Goal: Find specific page/section: Find specific page/section

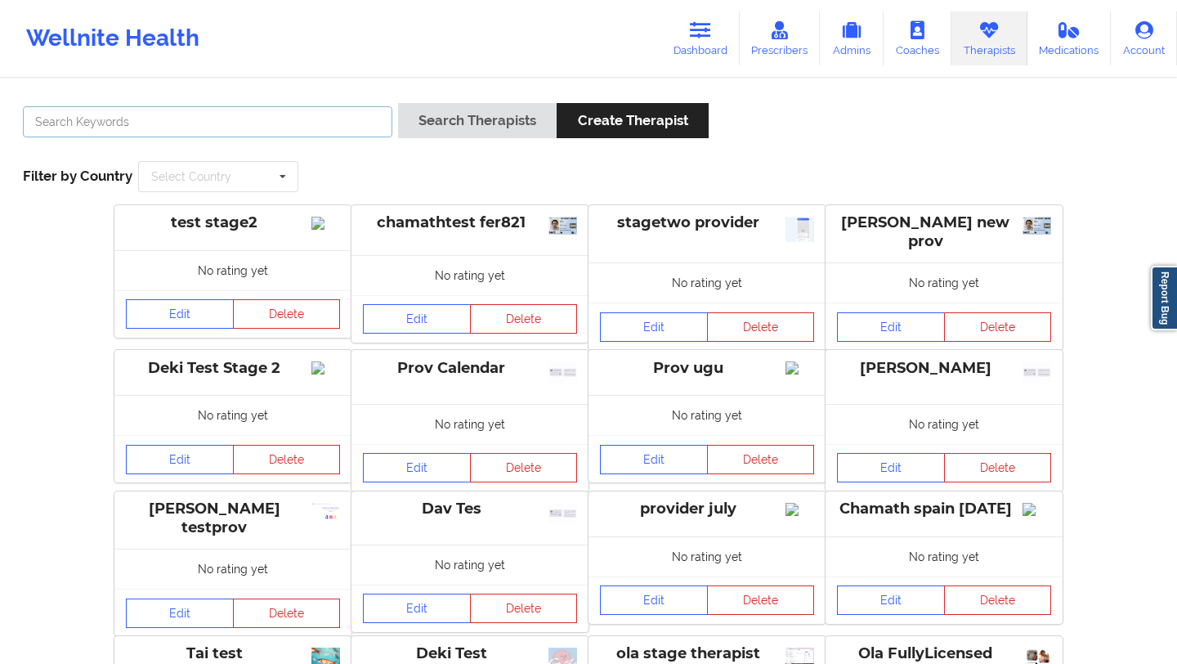
click at [332, 128] on input "text" at bounding box center [207, 121] width 369 height 31
type input "[PERSON_NAME]"
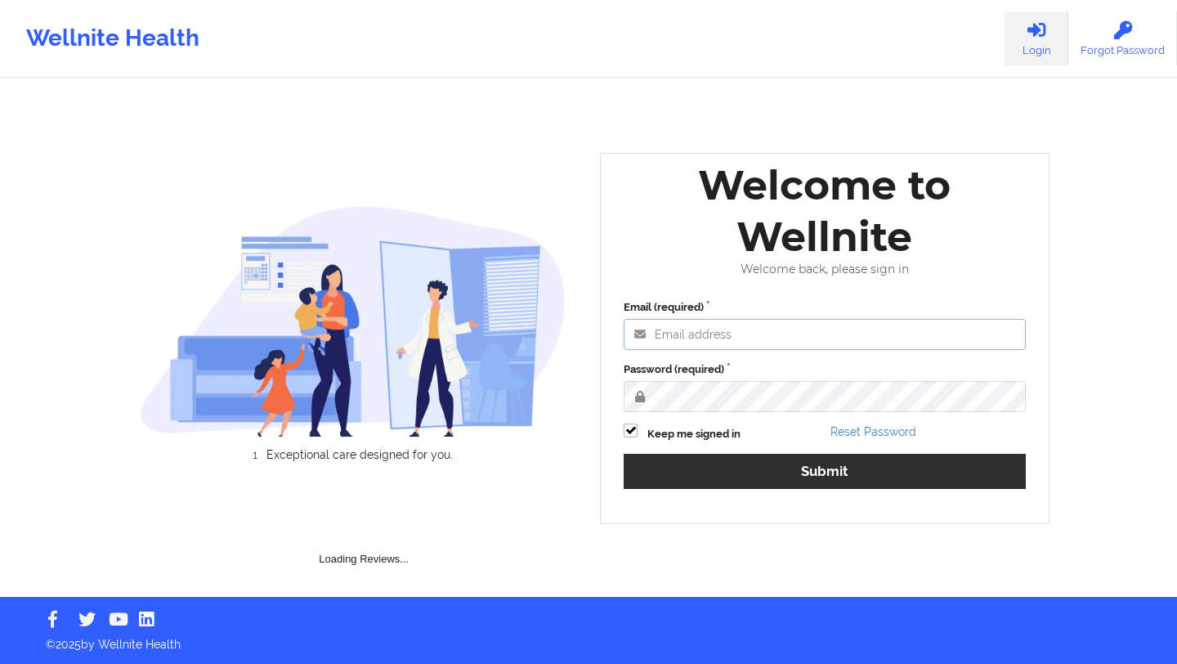
type input "[EMAIL_ADDRESS][DOMAIN_NAME]"
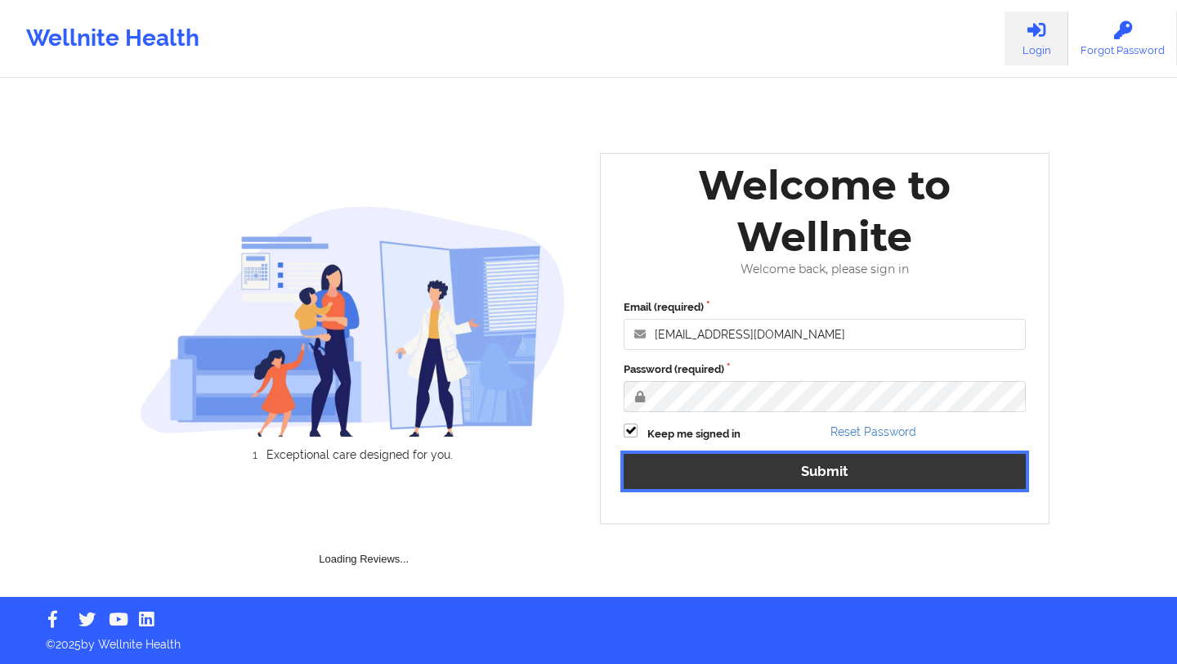
click at [699, 473] on button "Submit" at bounding box center [825, 471] width 402 height 35
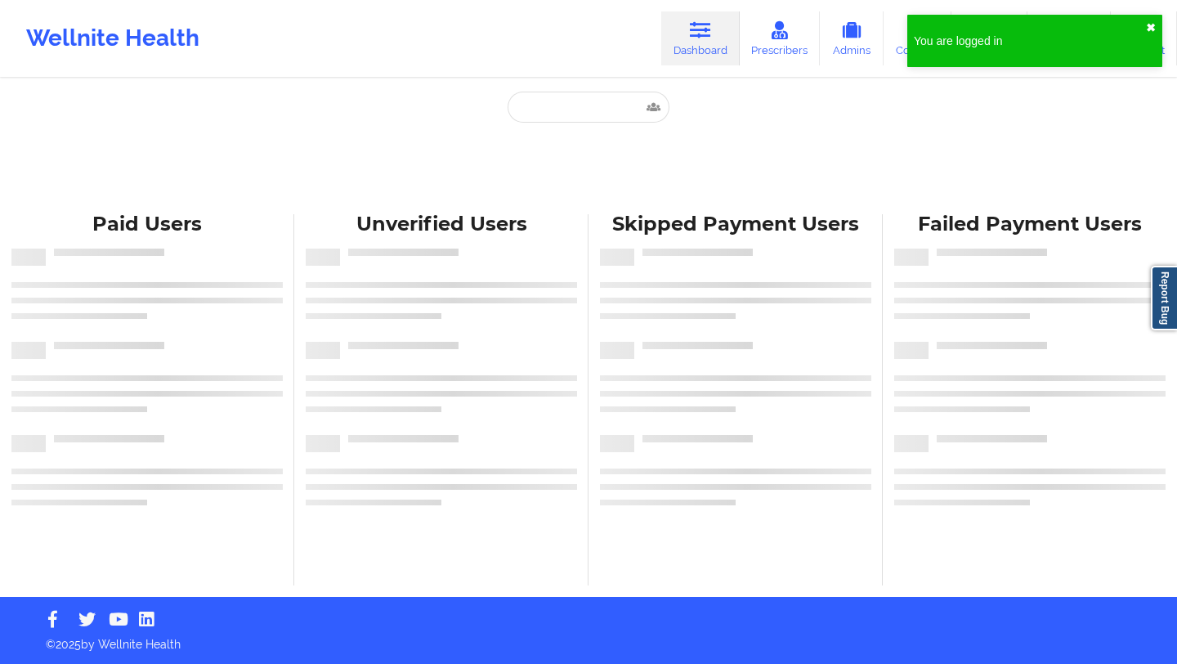
click at [1153, 25] on button "✖︎" at bounding box center [1151, 27] width 10 height 13
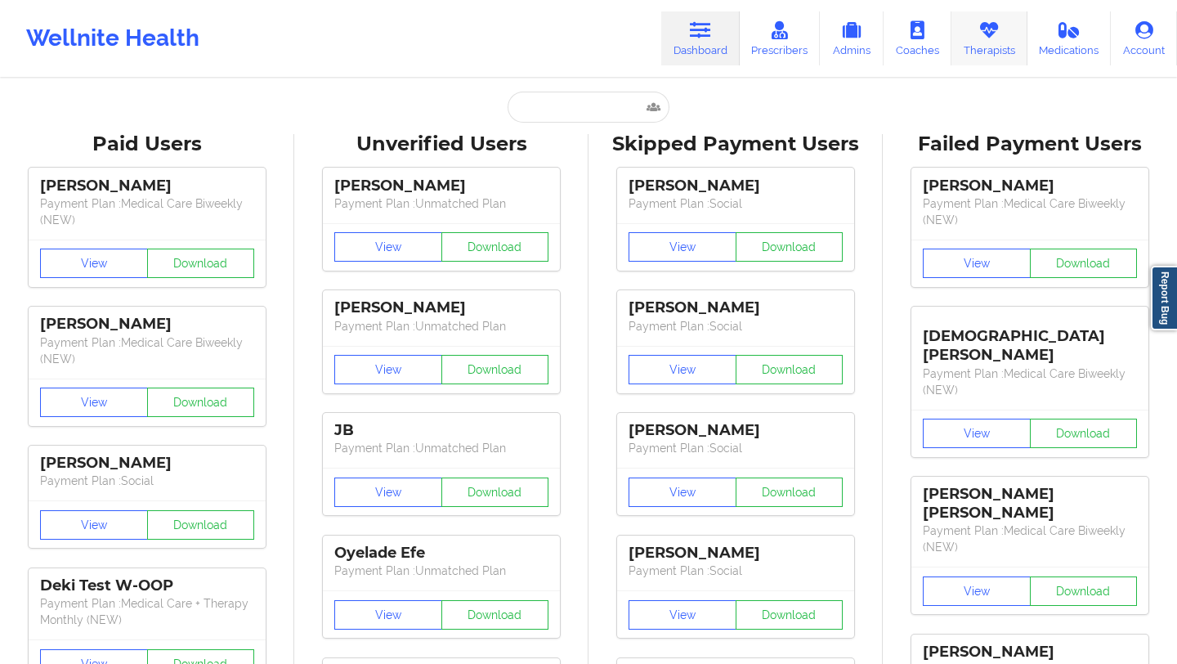
click at [1000, 46] on link "Therapists" at bounding box center [989, 38] width 76 height 54
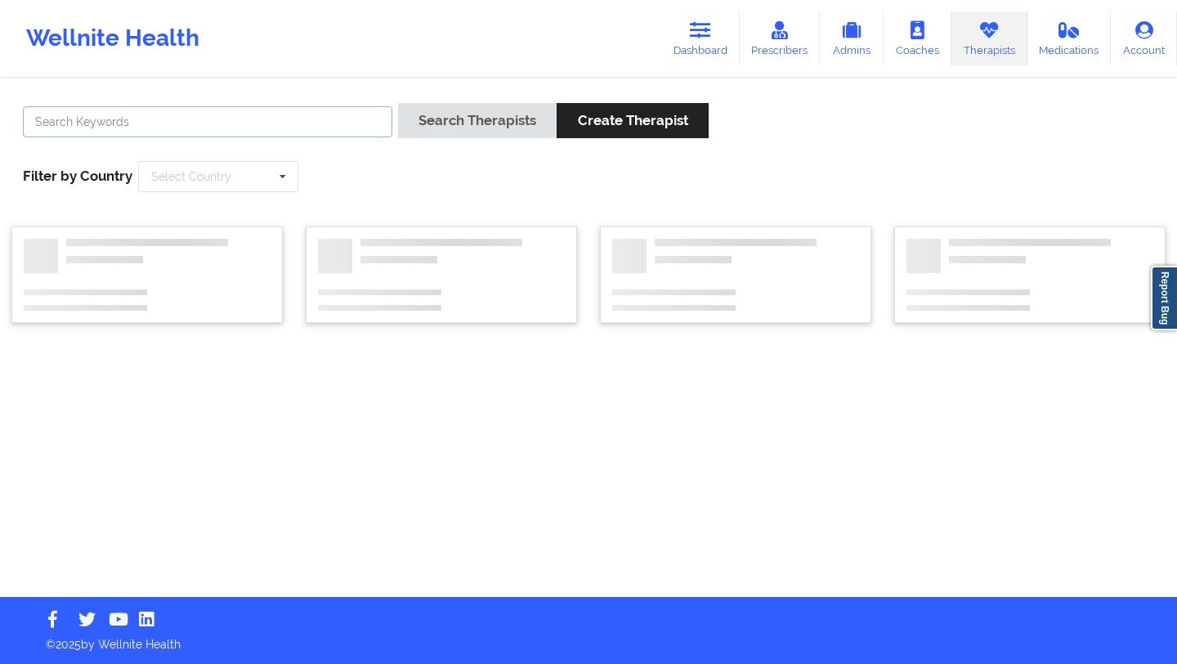
click at [338, 124] on input "text" at bounding box center [207, 121] width 369 height 31
click at [398, 103] on button "Search Therapists" at bounding box center [477, 120] width 159 height 35
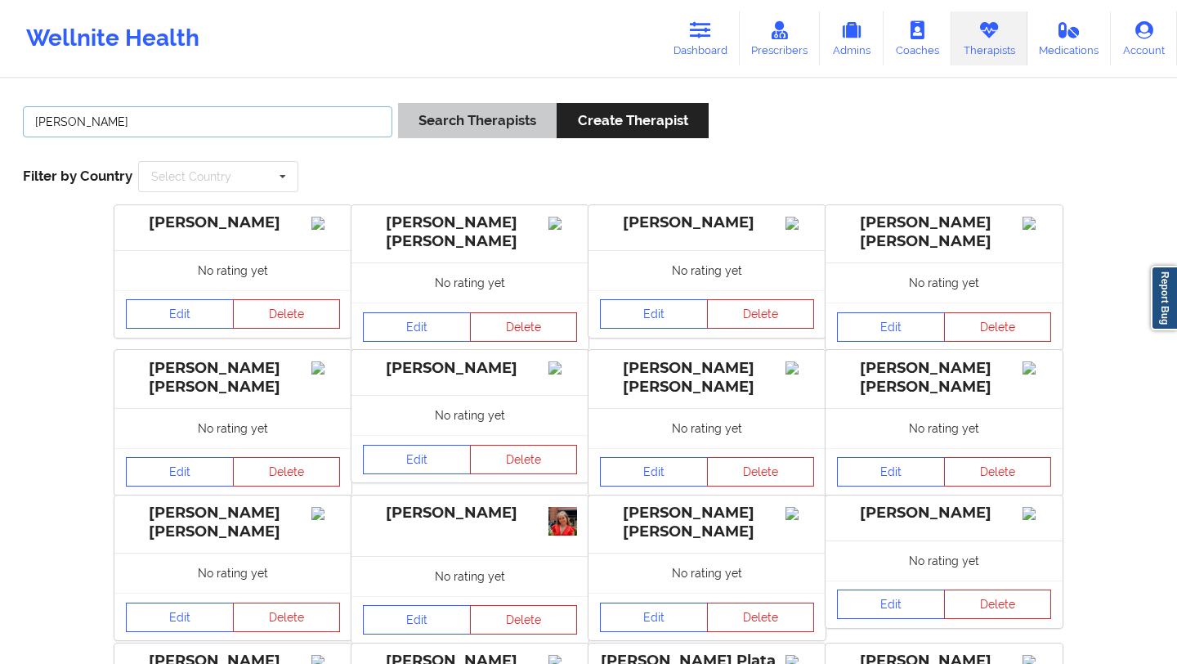
type input "[PERSON_NAME]"
click at [433, 125] on button "Search Therapists" at bounding box center [477, 120] width 159 height 35
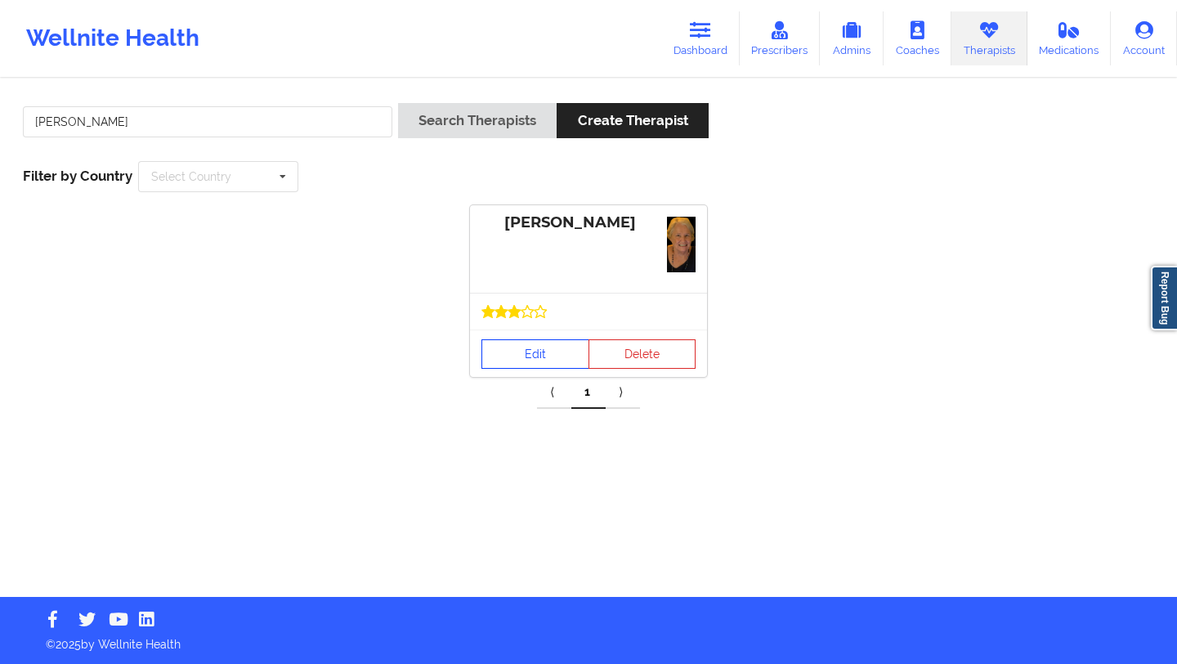
click at [552, 365] on link "Edit" at bounding box center [535, 353] width 108 height 29
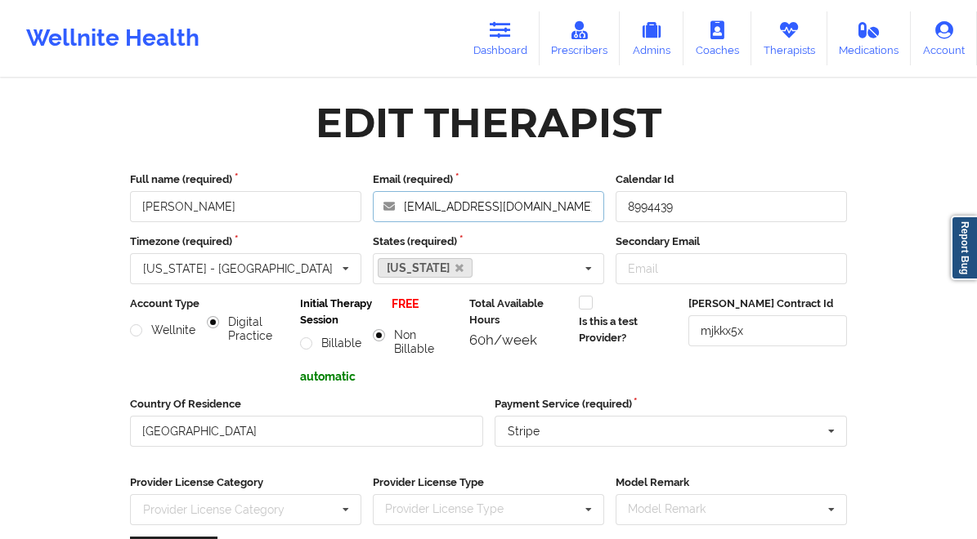
drag, startPoint x: 405, startPoint y: 208, endPoint x: 584, endPoint y: 201, distance: 178.3
click at [584, 201] on input "[EMAIL_ADDRESS][DOMAIN_NAME]" at bounding box center [488, 206] width 231 height 31
